Goal: Task Accomplishment & Management: Manage account settings

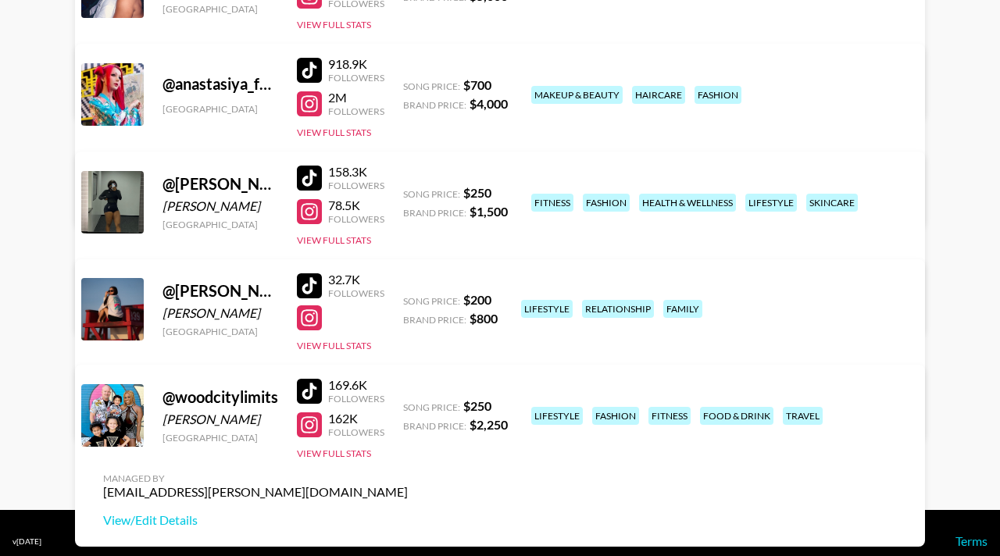
scroll to position [305, 0]
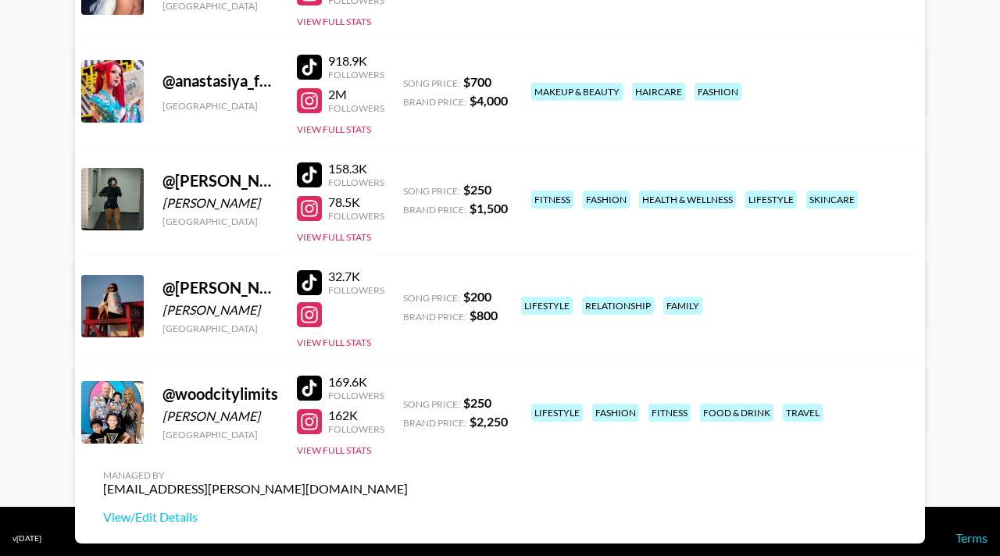
click at [420, 136] on div "Managed By [PERSON_NAME][EMAIL_ADDRESS][DOMAIN_NAME] View/Edit Details" at bounding box center [256, 176] width 330 height 80
click at [408, 188] on link "View/Edit Details" at bounding box center [255, 196] width 305 height 16
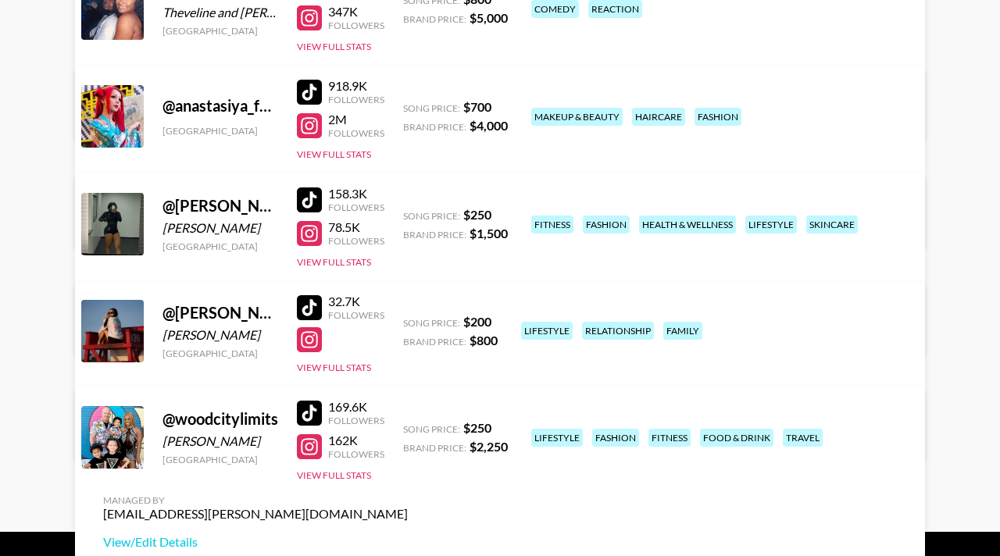
scroll to position [318, 0]
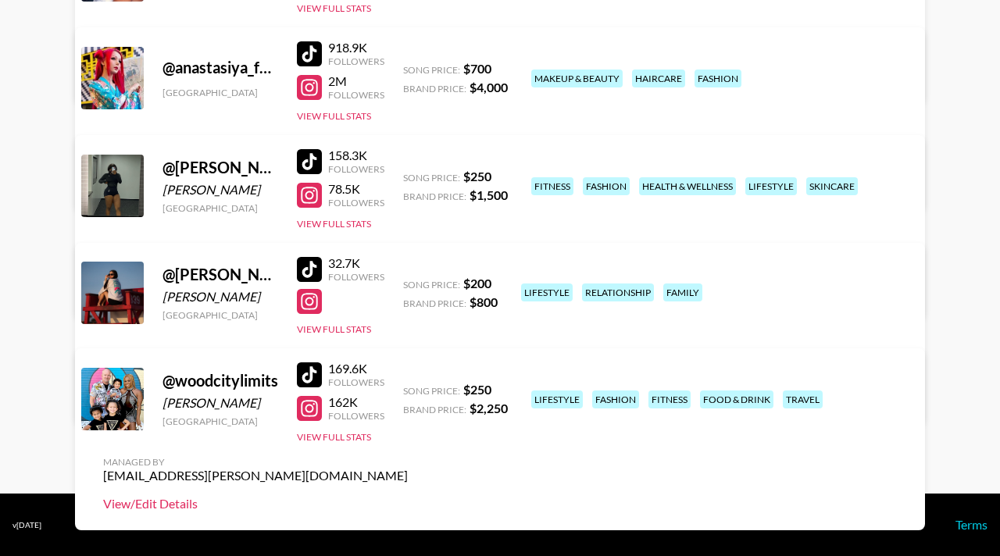
click at [408, 496] on link "View/Edit Details" at bounding box center [255, 504] width 305 height 16
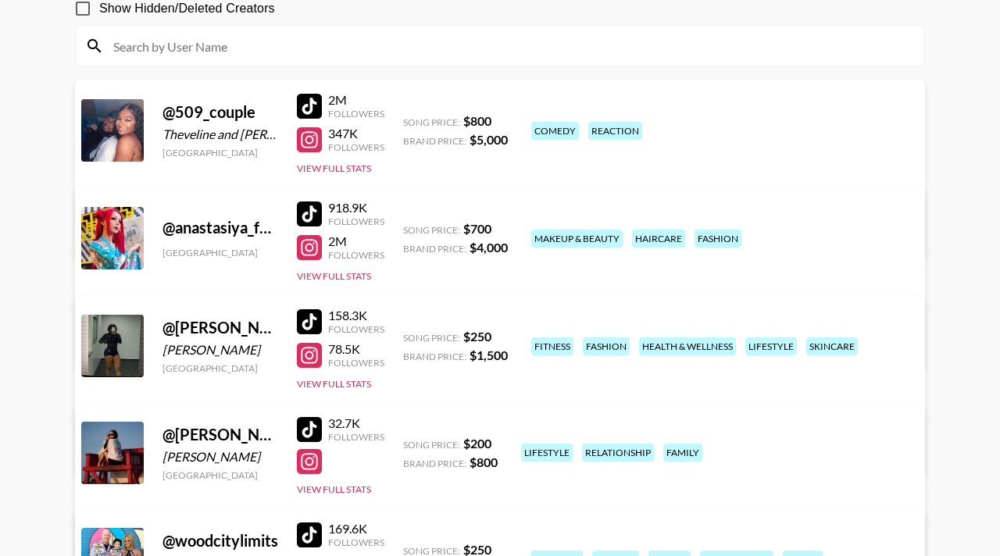
scroll to position [282, 0]
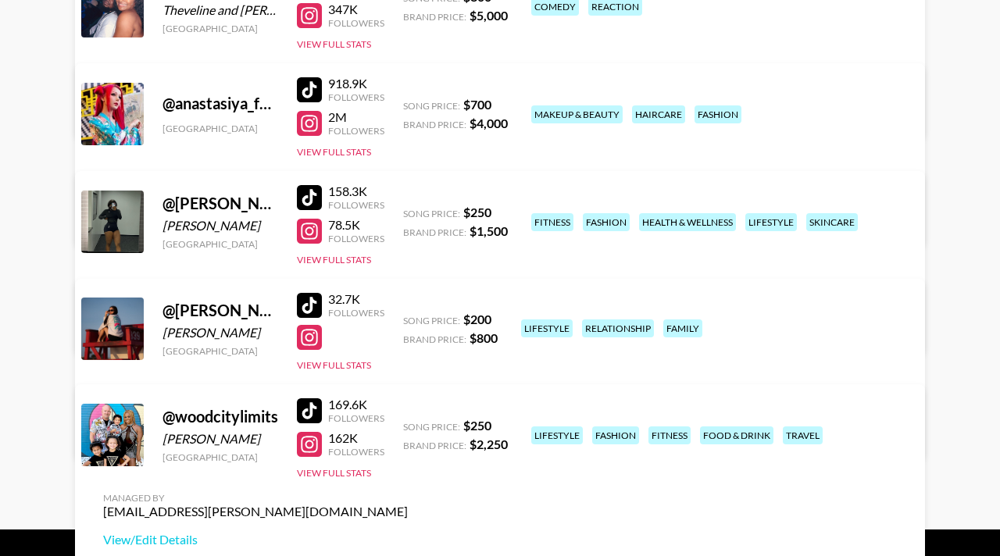
click at [408, 424] on link "View/Edit Details" at bounding box center [255, 432] width 305 height 16
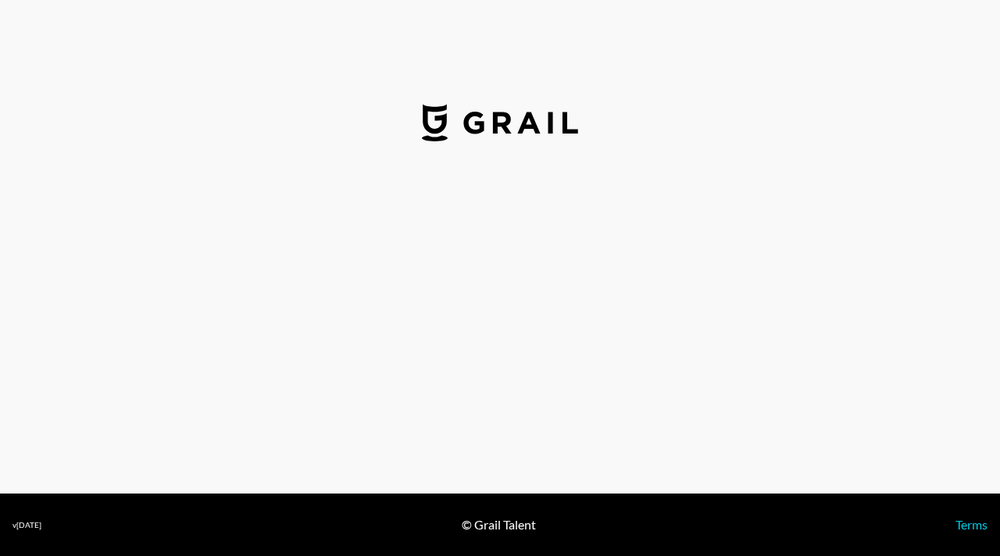
select select "USD"
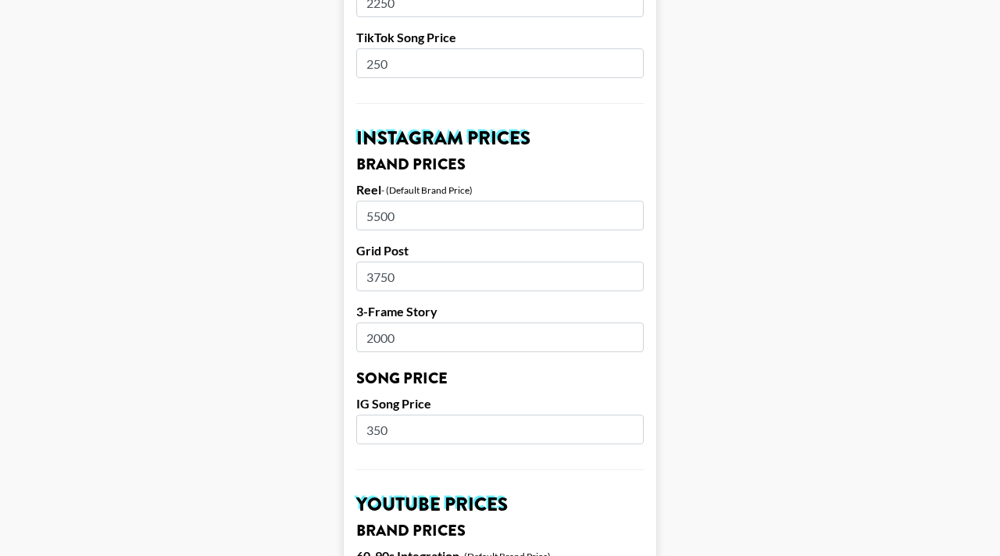
scroll to position [667, 0]
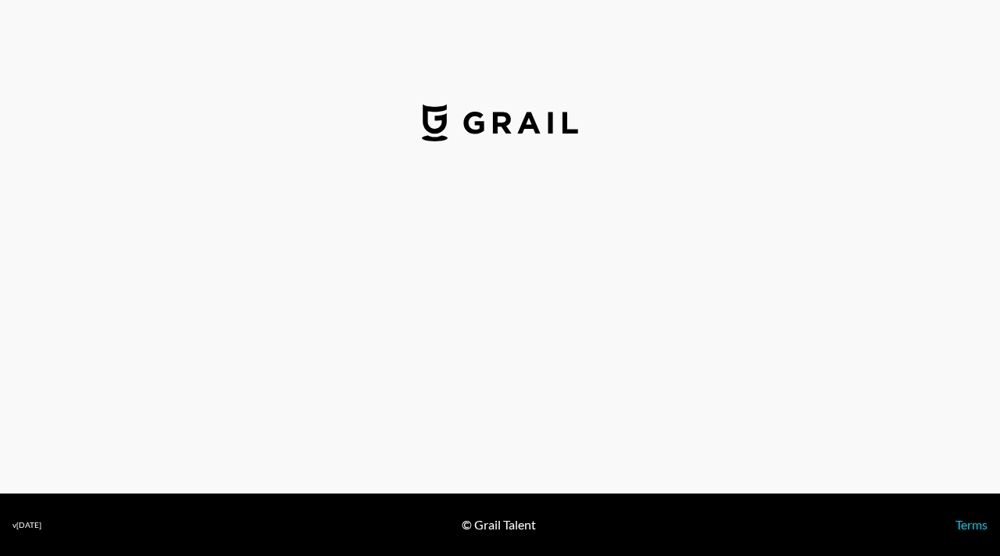
select select "USD"
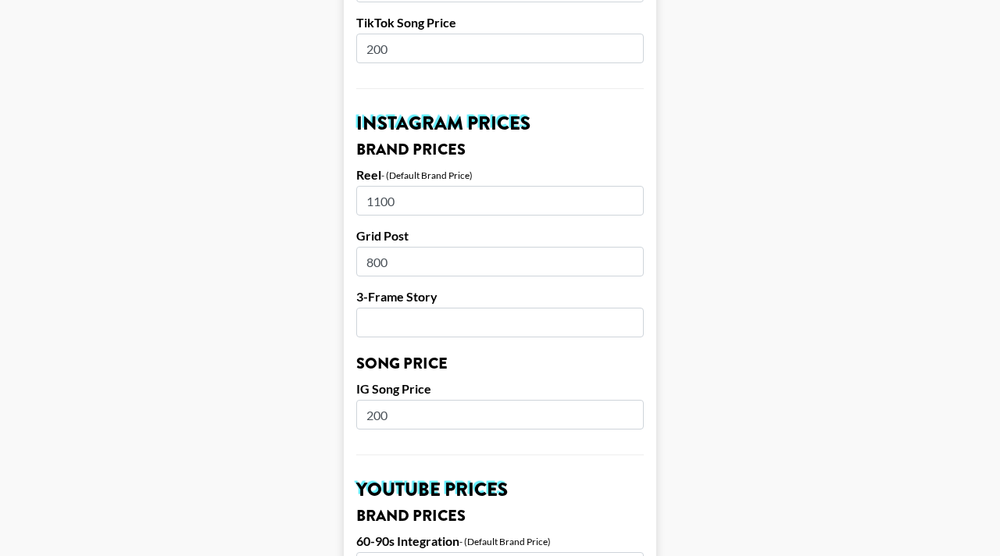
scroll to position [682, 0]
